Goal: Find specific page/section: Find specific page/section

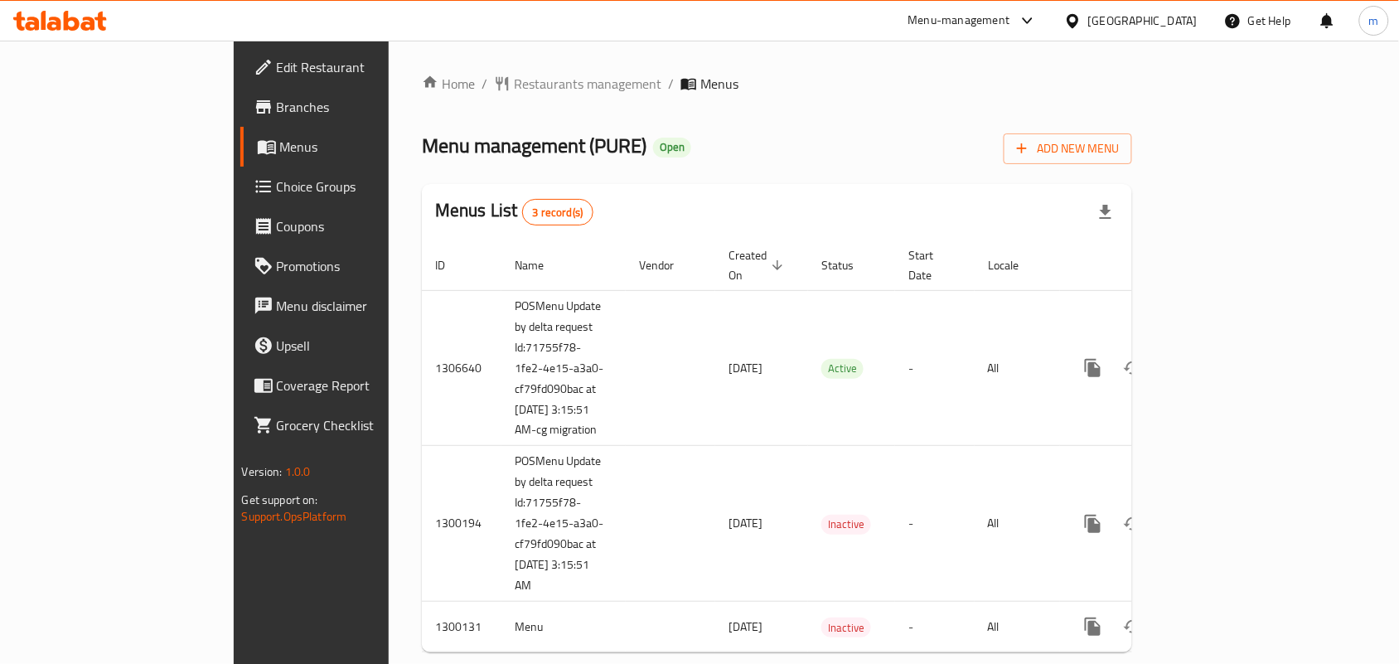
click at [1037, 23] on icon at bounding box center [1028, 21] width 20 height 20
click at [897, 71] on div "All Plugins" at bounding box center [903, 74] width 51 height 18
click at [1010, 22] on div "Menu-management" at bounding box center [959, 21] width 102 height 20
click at [903, 73] on div "All Plugins" at bounding box center [903, 74] width 51 height 18
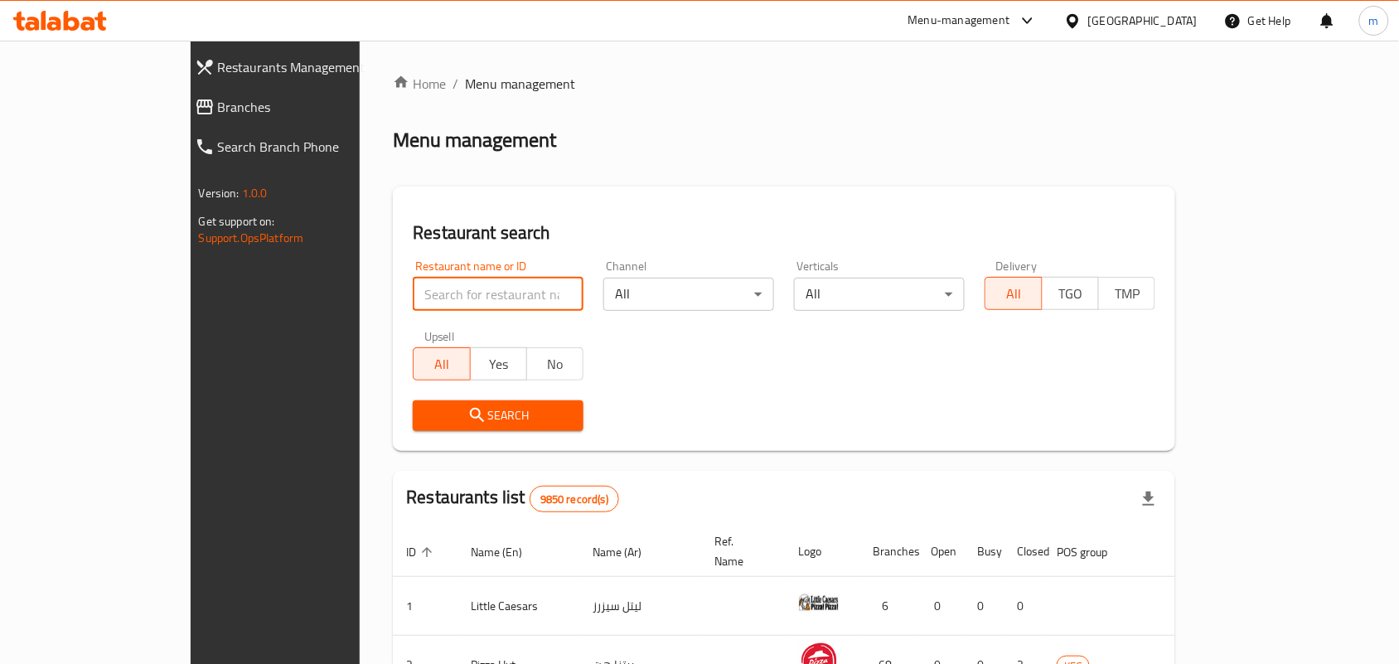
click at [413, 302] on input "search" at bounding box center [498, 294] width 171 height 33
paste input "770350"
type input "770350"
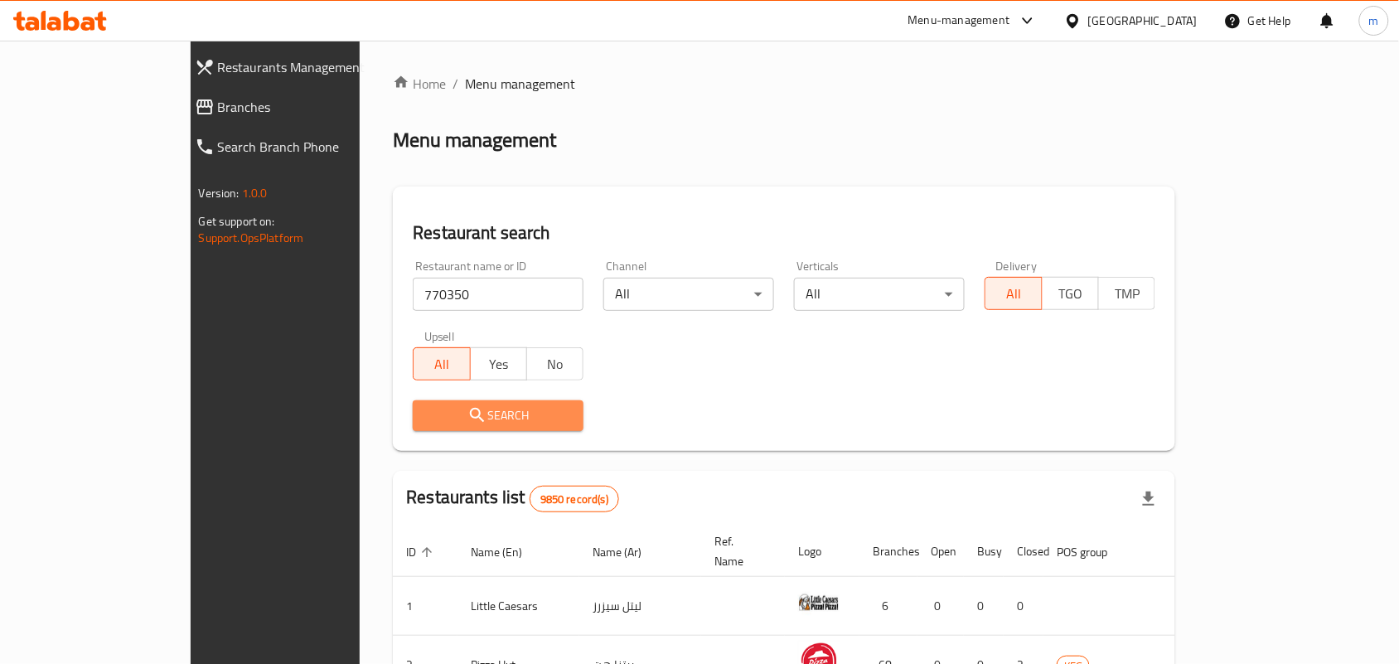
click at [426, 410] on span "Search" at bounding box center [498, 415] width 144 height 21
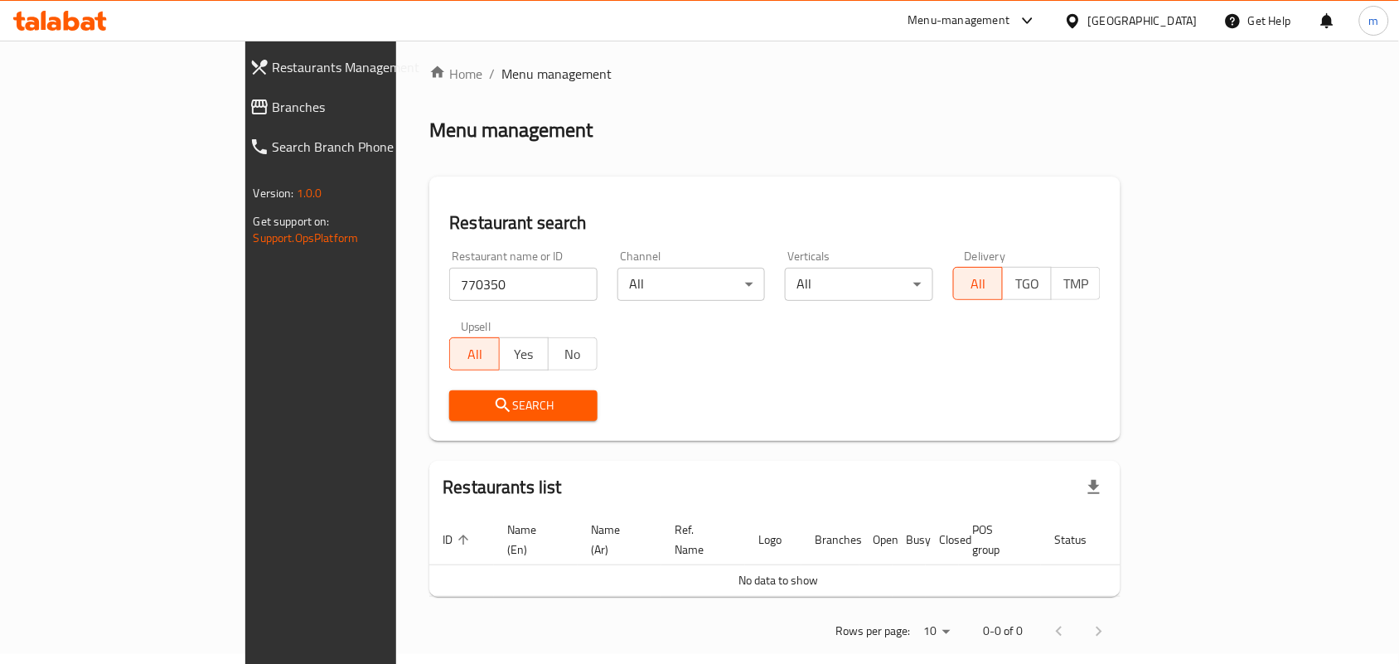
scroll to position [13, 0]
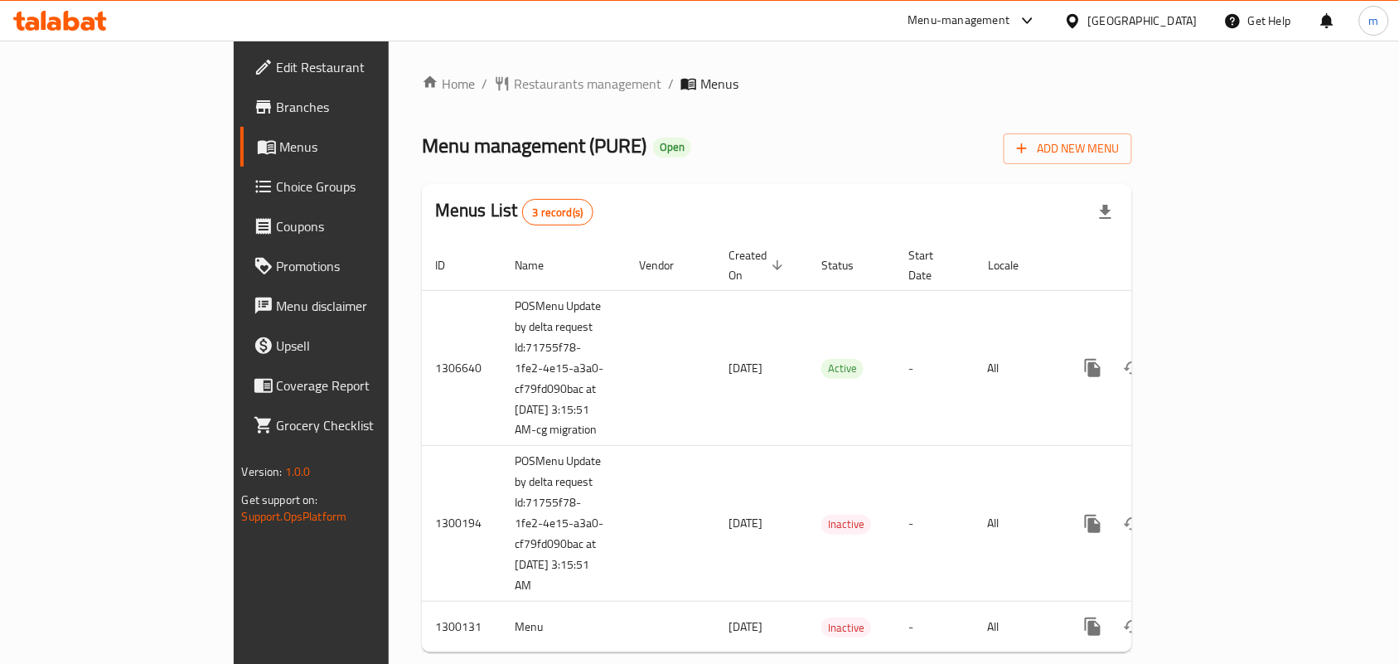
click at [1010, 21] on div "Menu-management" at bounding box center [959, 21] width 102 height 20
click at [903, 73] on div "All Plugins" at bounding box center [903, 74] width 51 height 18
